Goal: Obtain resource: Download file/media

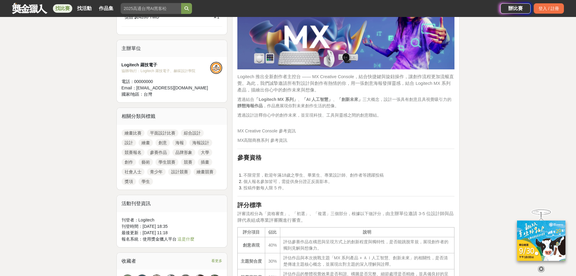
scroll to position [333, 0]
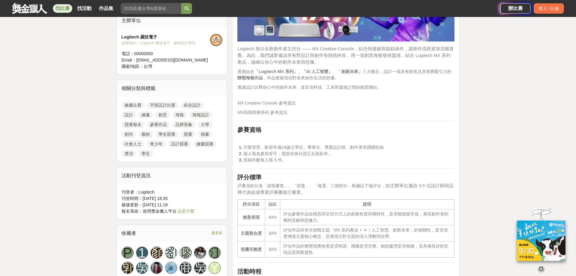
click at [165, 101] on link "平面設計比賽" at bounding box center [162, 104] width 31 height 7
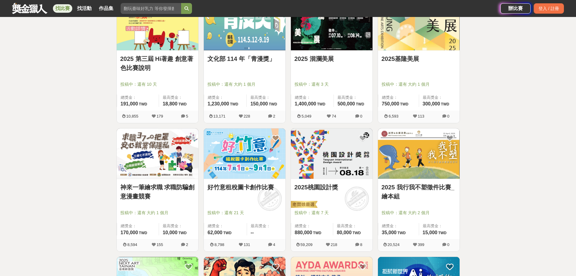
scroll to position [121, 0]
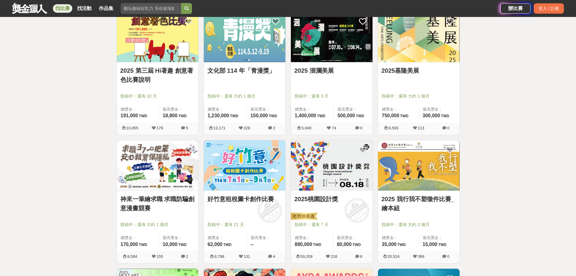
click at [163, 44] on img at bounding box center [158, 36] width 82 height 51
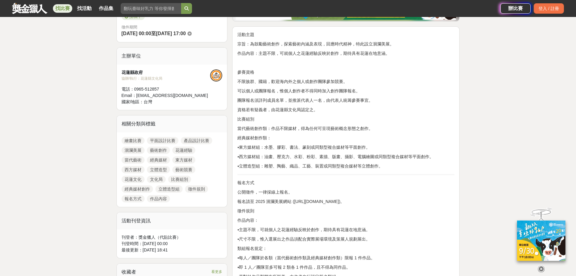
scroll to position [181, 0]
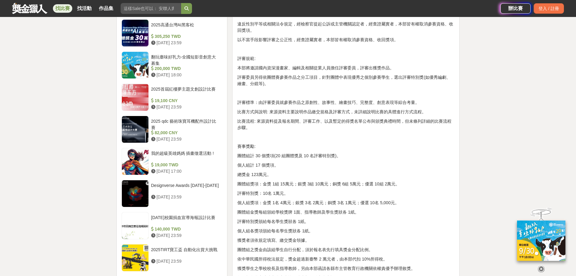
scroll to position [575, 0]
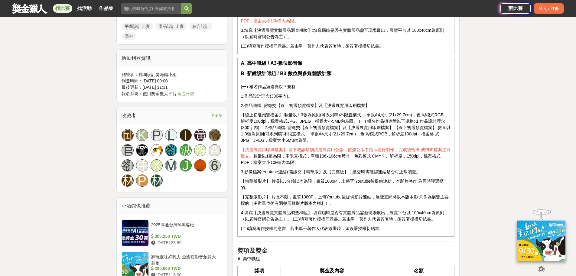
scroll to position [635, 0]
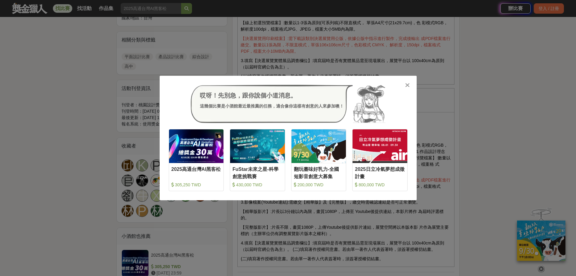
click at [406, 84] on icon at bounding box center [407, 85] width 5 height 6
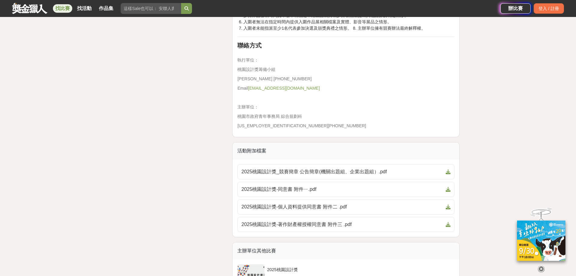
scroll to position [1724, 0]
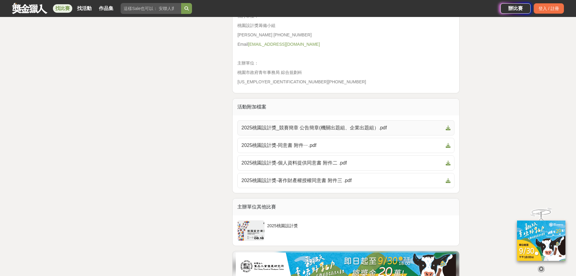
click at [391, 124] on span "2025桃園設計獎_競賽簡章 公告簡章(機關出題組、企業出題組）.pdf" at bounding box center [342, 127] width 202 height 7
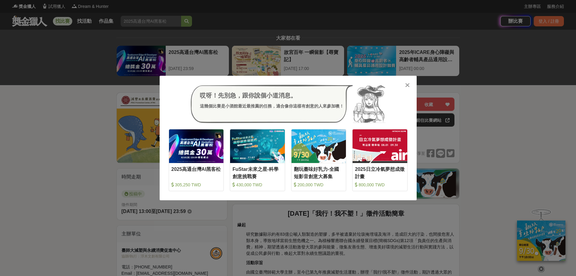
click at [409, 83] on icon at bounding box center [407, 85] width 5 height 6
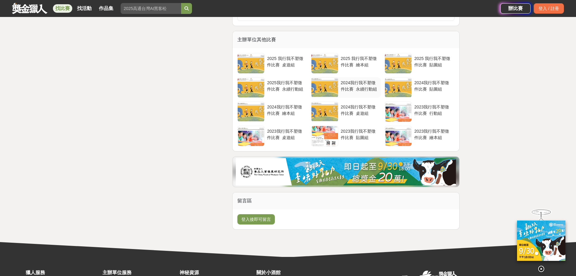
scroll to position [1119, 0]
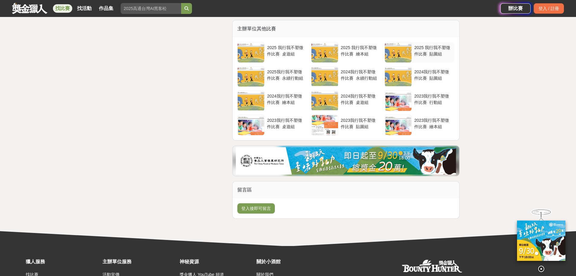
click at [424, 56] on div "2025 我行我不塑徵件比賽_貼圖組" at bounding box center [433, 49] width 38 height 11
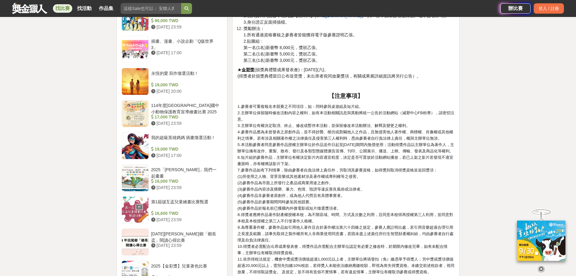
scroll to position [665, 0]
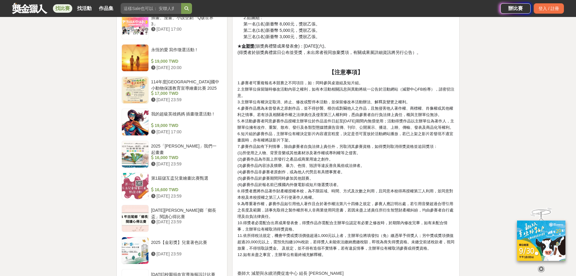
click at [463, 95] on div "2025 我行我不塑徵件比賽_貼圖組 收藏 前往比賽網站 總獎金 16,000 TWD 最高獎金 8,000 TWD 身分限制 不限 國籍/地區限制 不限 1…" at bounding box center [288, 99] width 353 height 1344
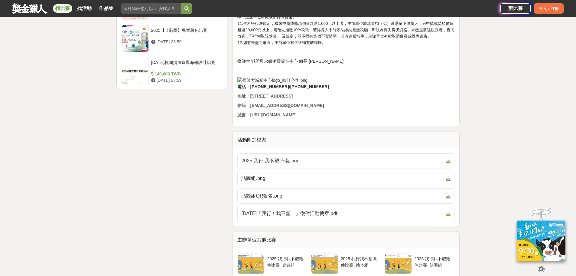
scroll to position [847, 0]
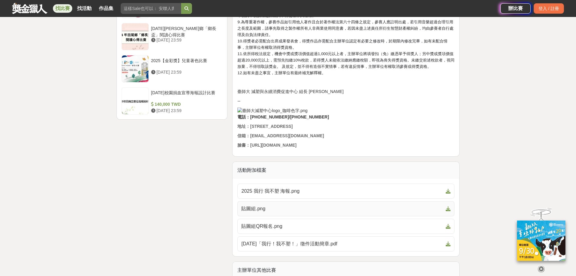
click at [270, 212] on span "貼圖組.png" at bounding box center [342, 208] width 202 height 7
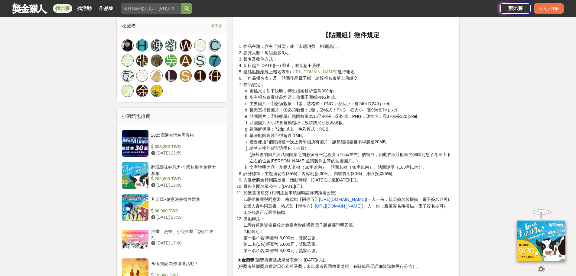
scroll to position [454, 0]
